Goal: Task Accomplishment & Management: Manage account settings

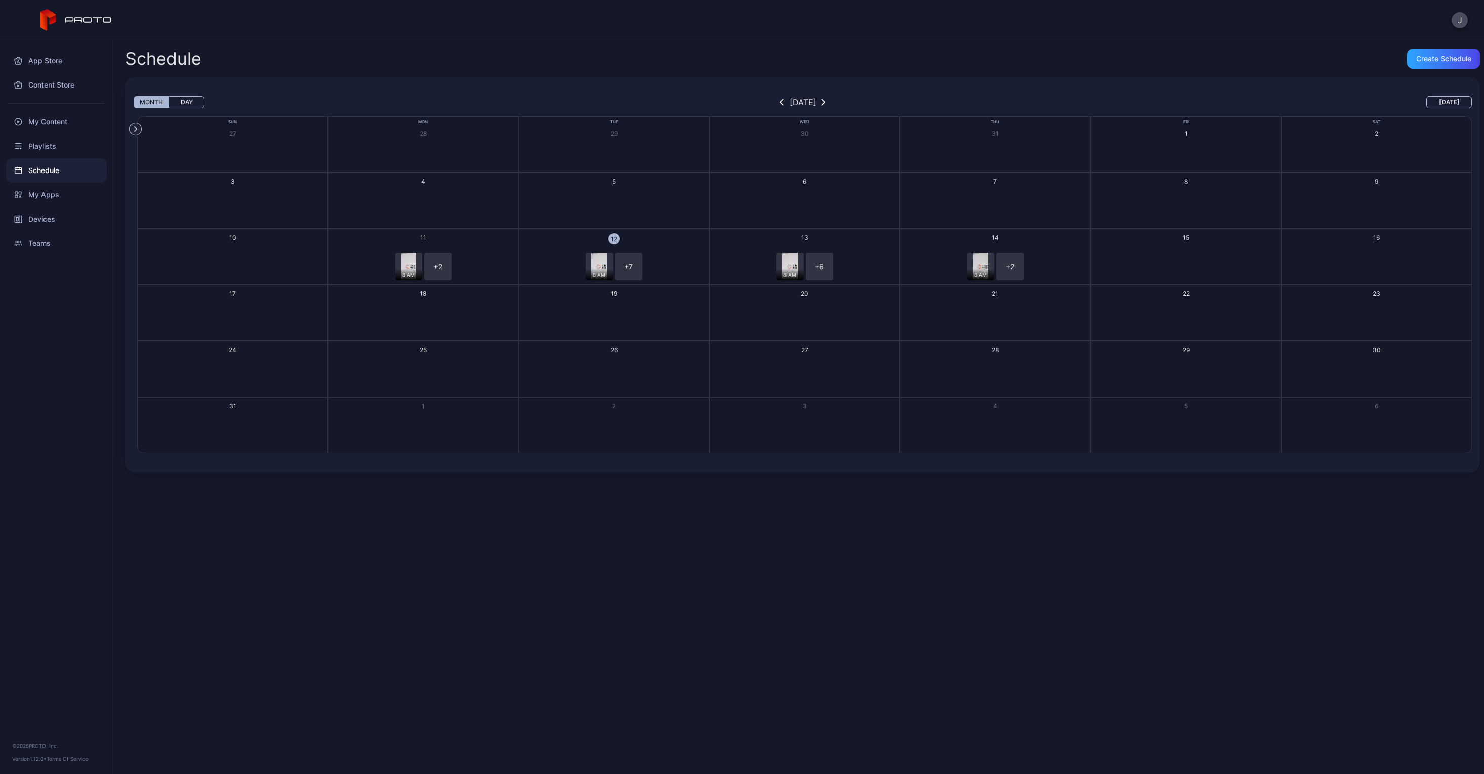
click at [591, 265] on img "button" at bounding box center [598, 266] width 15 height 27
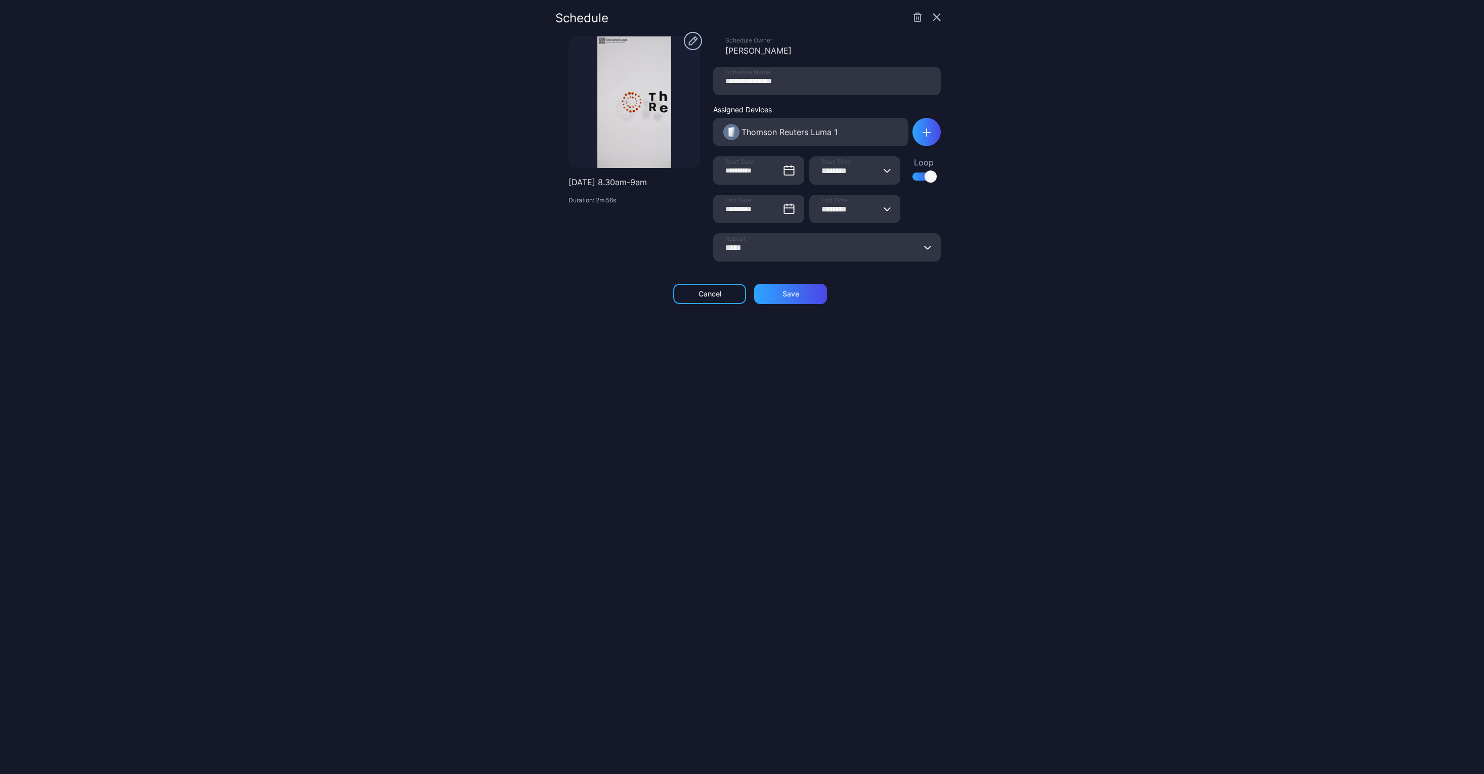
click at [630, 113] on div at bounding box center [635, 102] width 132 height 132
click at [638, 164] on div at bounding box center [635, 102] width 132 height 132
click at [691, 44] on circle "button" at bounding box center [693, 41] width 18 height 18
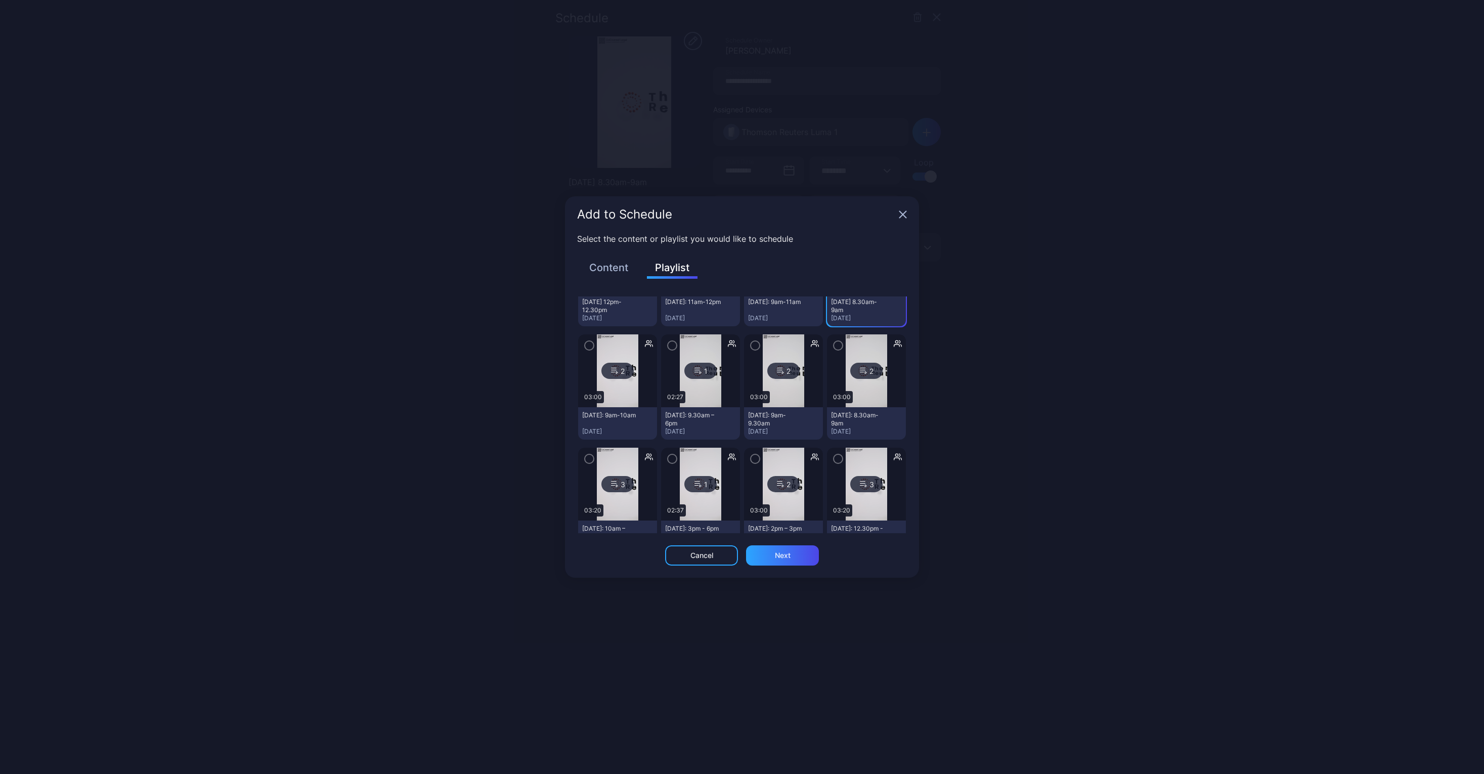
scroll to position [223, 0]
click at [790, 558] on div "Next" at bounding box center [783, 555] width 16 height 8
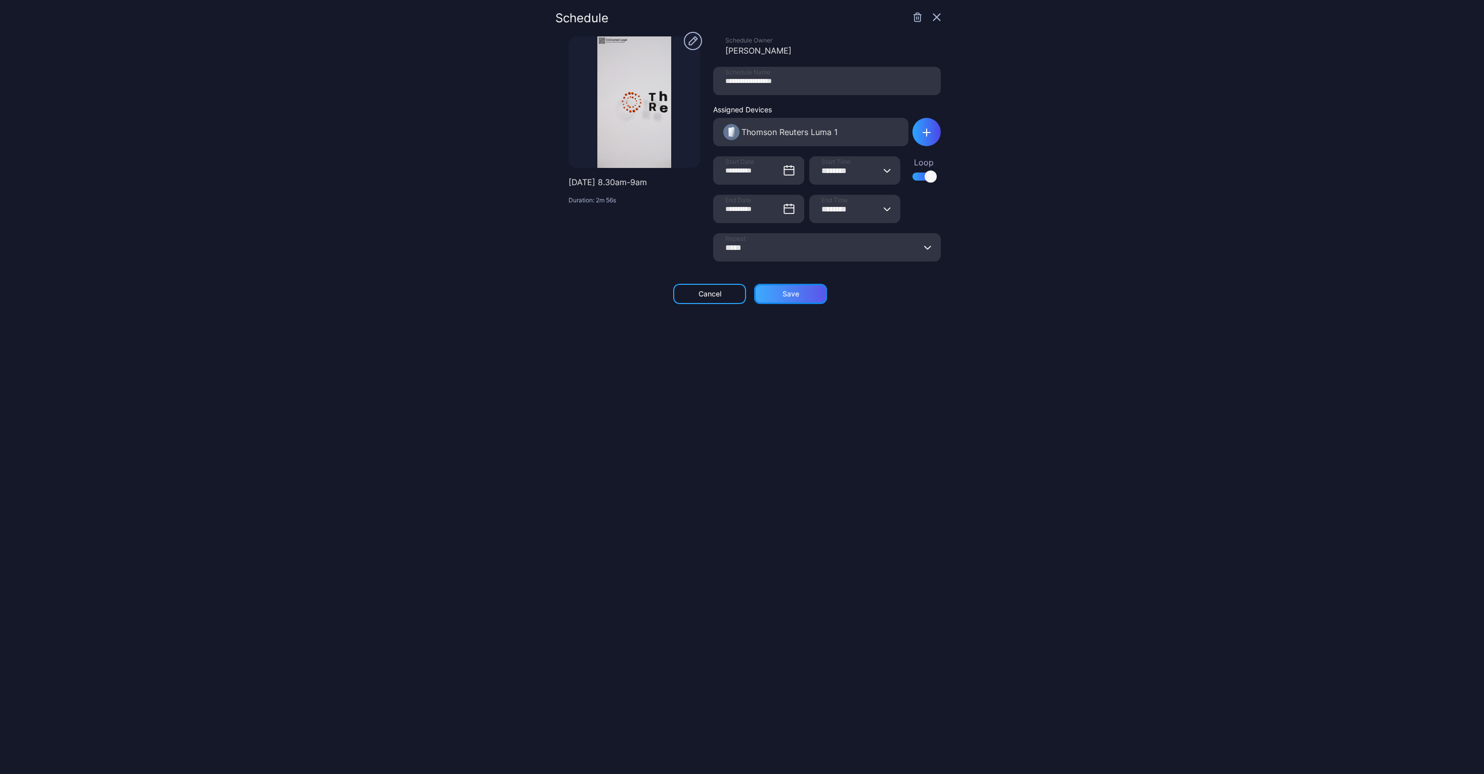
click at [803, 299] on div "Save" at bounding box center [790, 294] width 73 height 20
